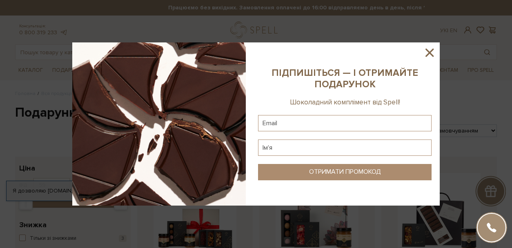
click at [430, 51] on icon at bounding box center [430, 53] width 14 height 14
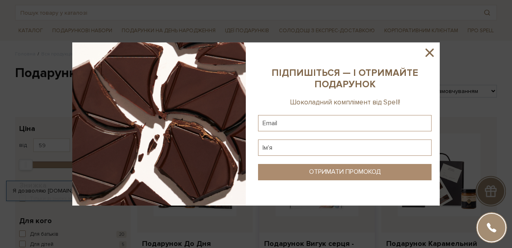
scroll to position [41, 0]
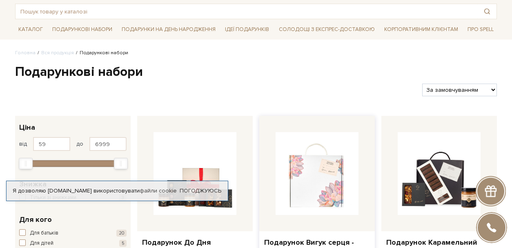
click at [314, 164] on img at bounding box center [317, 173] width 83 height 83
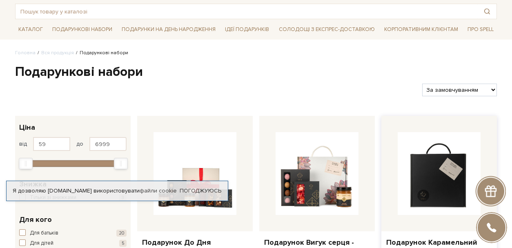
click at [446, 163] on img at bounding box center [439, 173] width 83 height 83
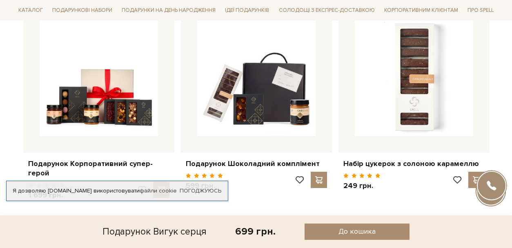
scroll to position [882, 0]
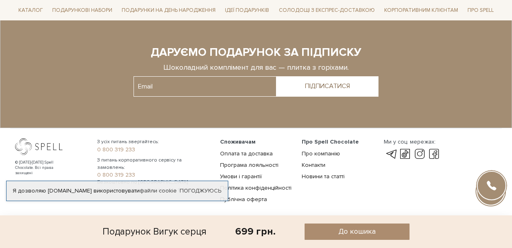
drag, startPoint x: 435, startPoint y: 108, endPoint x: 437, endPoint y: 245, distance: 137.3
click at [199, 80] on input "text" at bounding box center [205, 86] width 143 height 20
paste input "katerinaivanicka707@gmail.com"
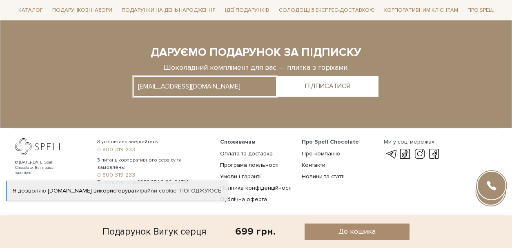
type input "katerinaivanicka707@gmail.com"
click at [338, 86] on button "ПІДПИСАТИСЯ" at bounding box center [328, 86] width 102 height 20
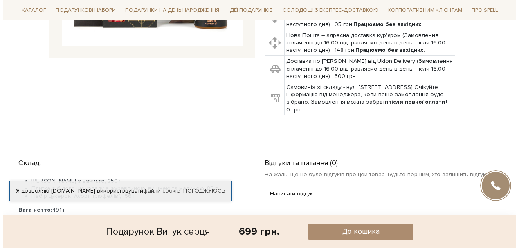
scroll to position [0, 0]
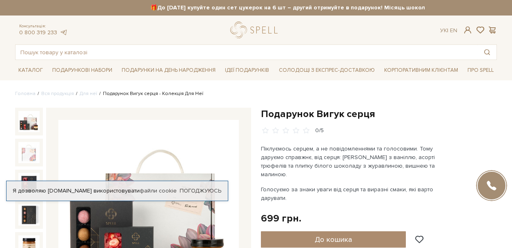
drag, startPoint x: 444, startPoint y: 119, endPoint x: 435, endPoint y: 24, distance: 94.9
click at [465, 29] on span at bounding box center [468, 30] width 10 height 9
